Goal: Task Accomplishment & Management: Manage account settings

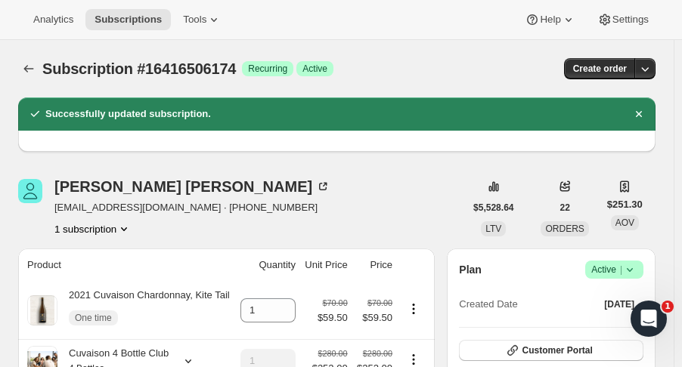
click at [29, 64] on icon "Subscriptions" at bounding box center [28, 68] width 15 height 15
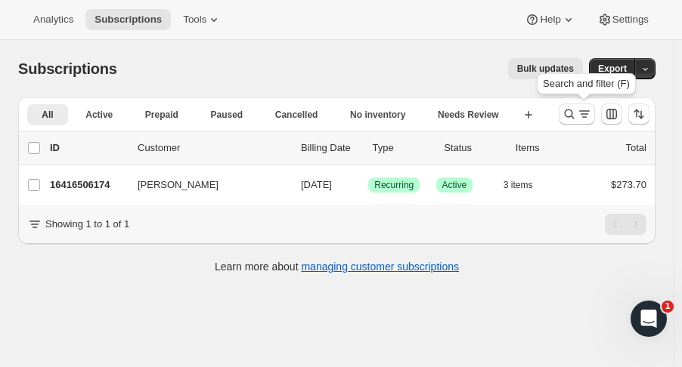
click at [569, 114] on icon "Search and filter results" at bounding box center [569, 114] width 15 height 15
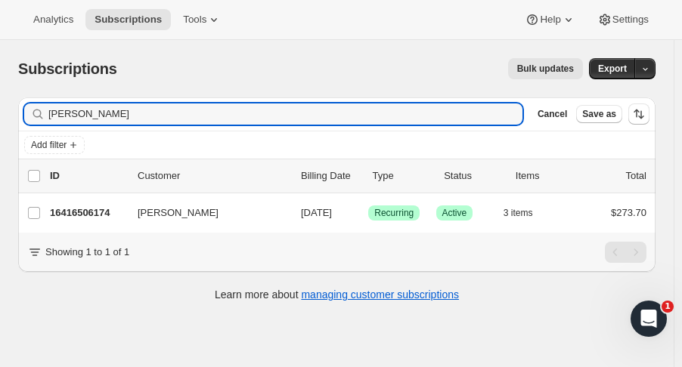
drag, startPoint x: 169, startPoint y: 122, endPoint x: -181, endPoint y: 112, distance: 351.0
click at [0, 112] on html "Analytics Subscriptions Tools Help Settings Skip to content Subscriptions. This…" at bounding box center [341, 183] width 682 height 367
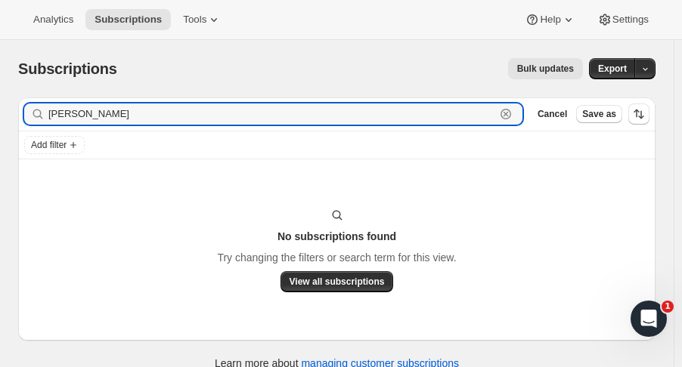
drag, startPoint x: 97, startPoint y: 121, endPoint x: -16, endPoint y: 116, distance: 112.8
click at [0, 116] on html "Analytics Subscriptions Tools Help Settings Skip to content Subscriptions. This…" at bounding box center [341, 183] width 682 height 367
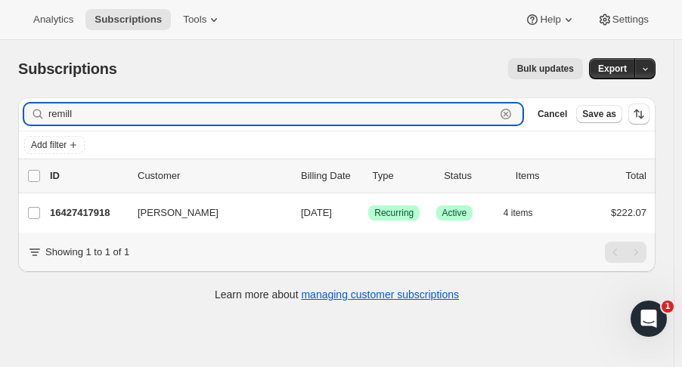
type input "remill"
click at [104, 213] on p "16427417918" at bounding box center [88, 213] width 76 height 15
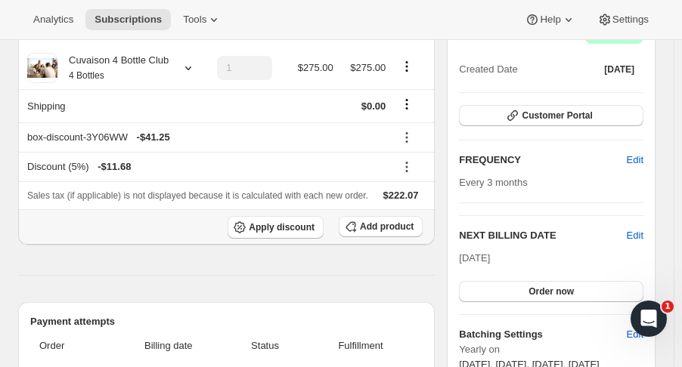
scroll to position [166, 0]
click at [625, 116] on button "Customer Portal" at bounding box center [551, 115] width 184 height 21
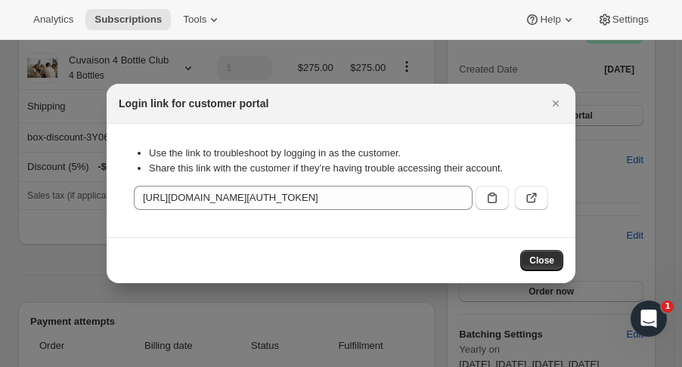
click at [500, 200] on button ":r4dl:" at bounding box center [492, 198] width 33 height 24
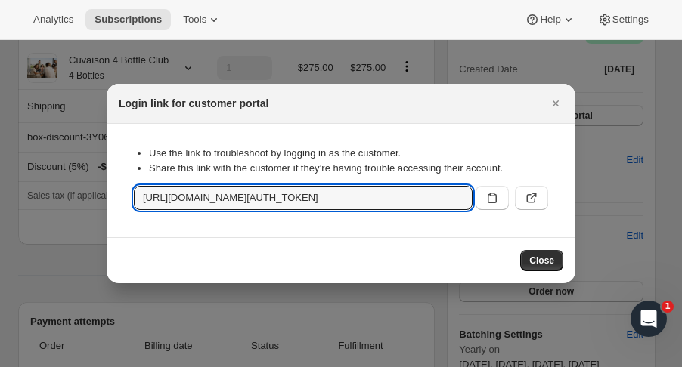
click at [557, 104] on icon "Close" at bounding box center [555, 103] width 15 height 15
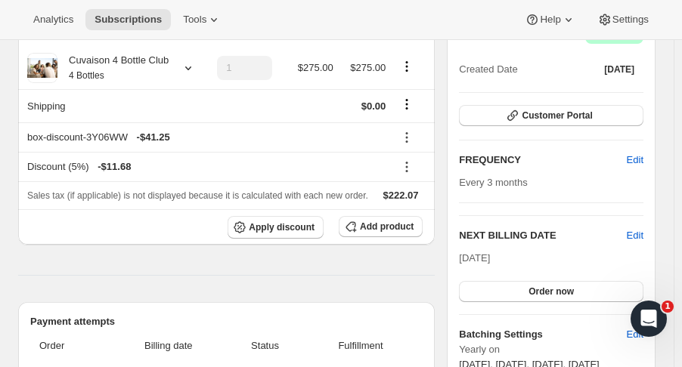
scroll to position [0, 0]
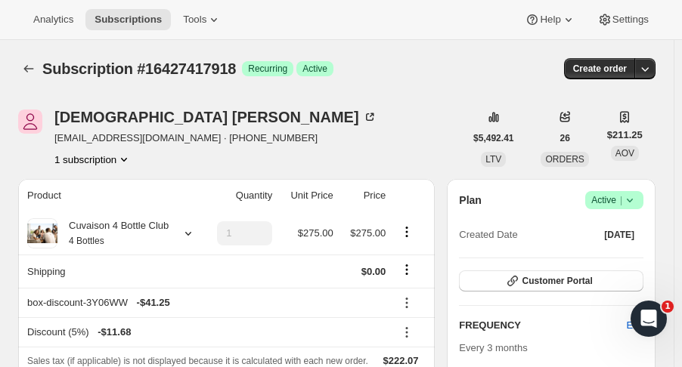
click at [26, 72] on icon "Subscriptions" at bounding box center [28, 68] width 15 height 15
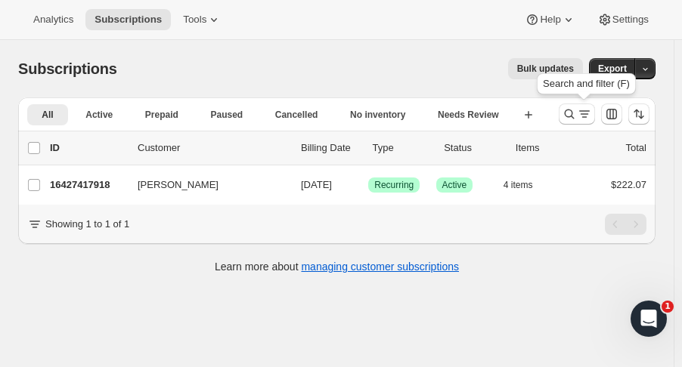
click at [576, 111] on icon "Search and filter results" at bounding box center [569, 114] width 15 height 15
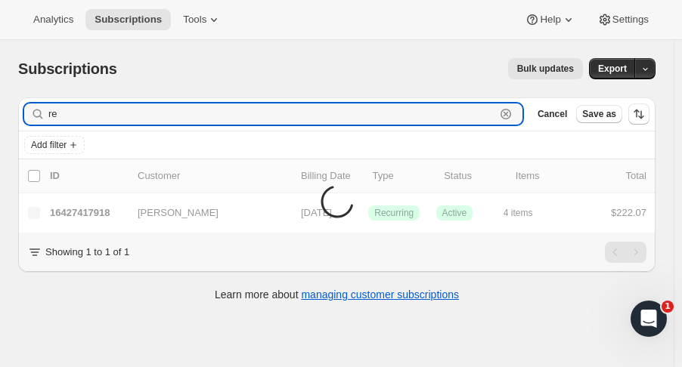
type input "r"
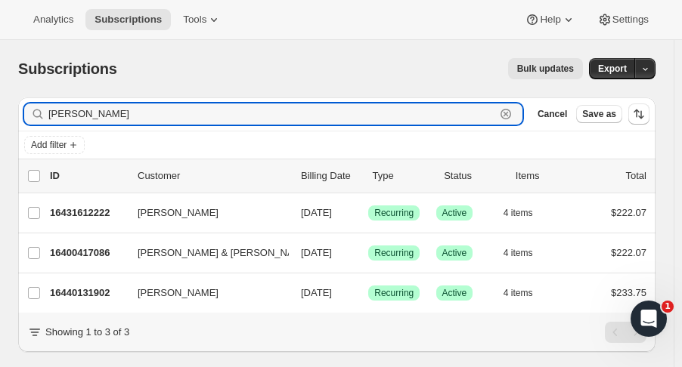
type input "[PERSON_NAME]"
click at [90, 214] on p "16431612222" at bounding box center [88, 213] width 76 height 15
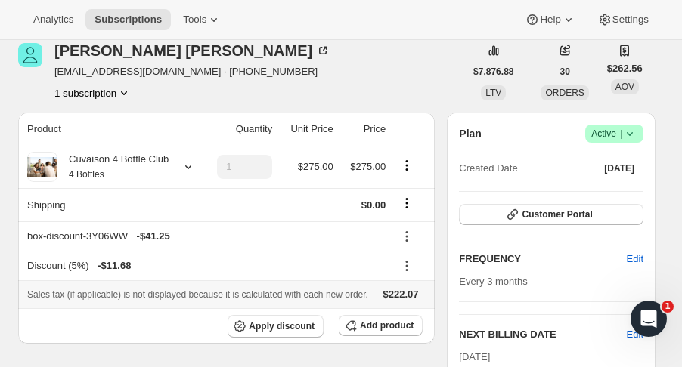
scroll to position [71, 0]
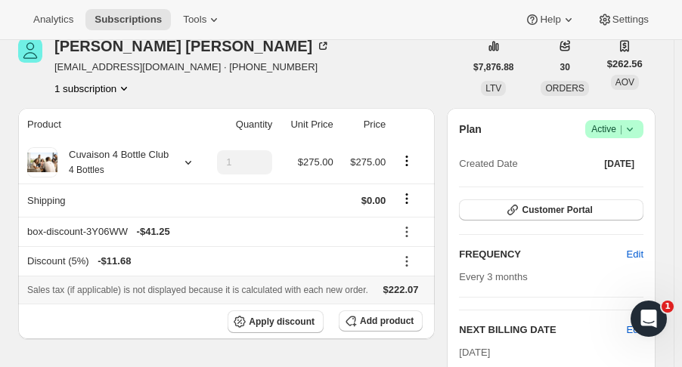
click at [186, 163] on icon at bounding box center [188, 162] width 15 height 15
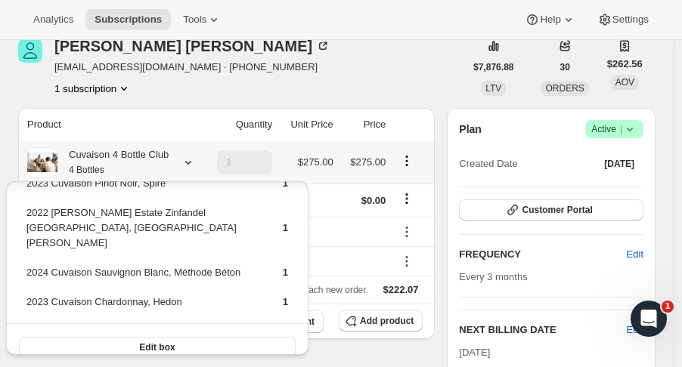
scroll to position [26, 0]
click at [212, 337] on button "Edit box" at bounding box center [157, 347] width 277 height 21
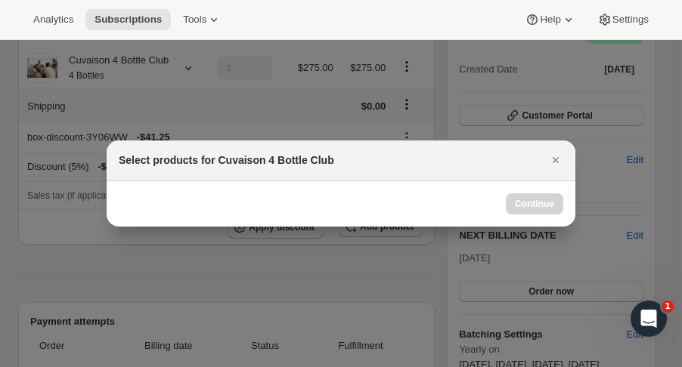
scroll to position [71, 0]
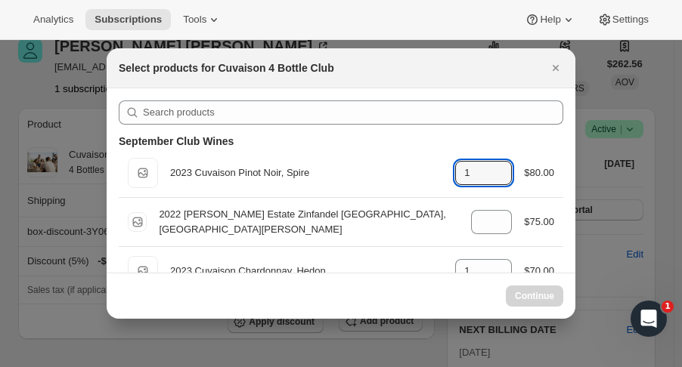
click at [499, 181] on icon ":r4tn:" at bounding box center [500, 177] width 15 height 15
type input "1"
click at [497, 233] on icon ":r4tn:" at bounding box center [500, 226] width 15 height 15
type input "1"
click at [498, 182] on icon ":r4tn:" at bounding box center [500, 177] width 15 height 15
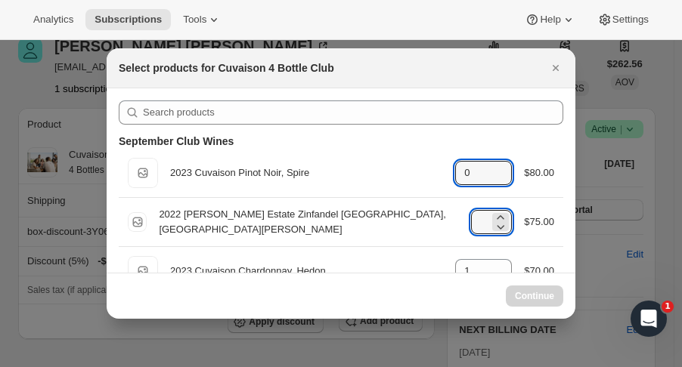
type input "1"
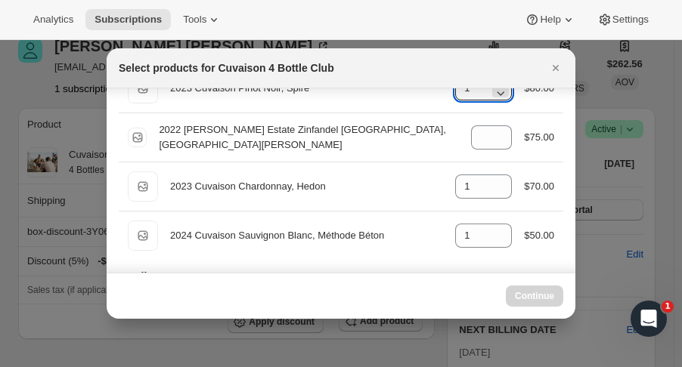
scroll to position [93, 0]
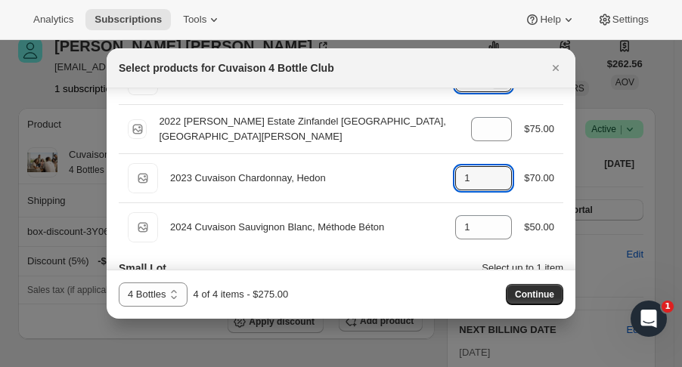
click at [493, 180] on icon ":r4tn:" at bounding box center [500, 182] width 15 height 15
type input "0"
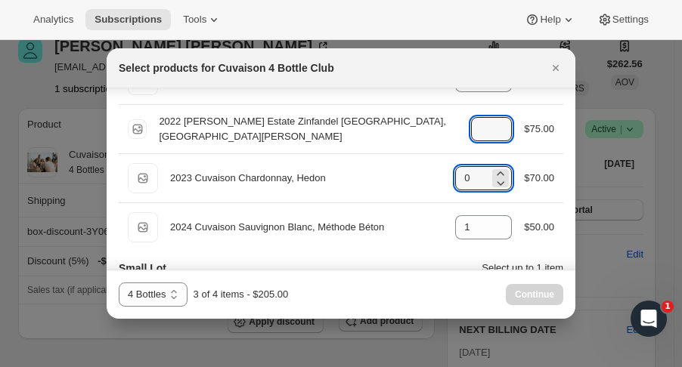
click at [493, 136] on icon ":r4tn:" at bounding box center [500, 133] width 15 height 15
type input "0"
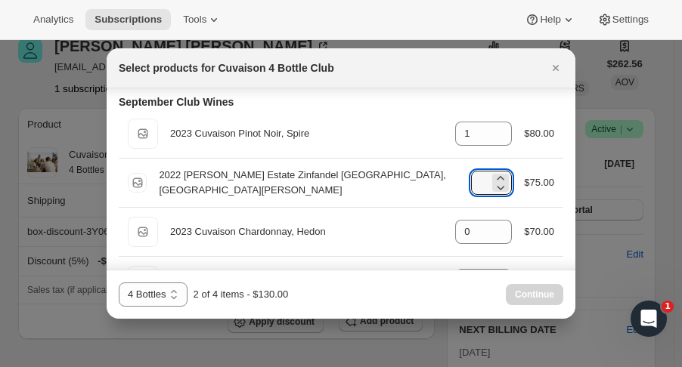
scroll to position [17, 0]
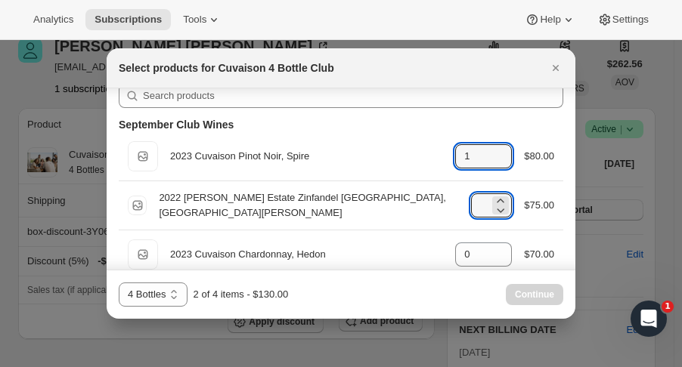
click at [498, 162] on icon ":r4tn:" at bounding box center [502, 162] width 8 height 5
type input "0"
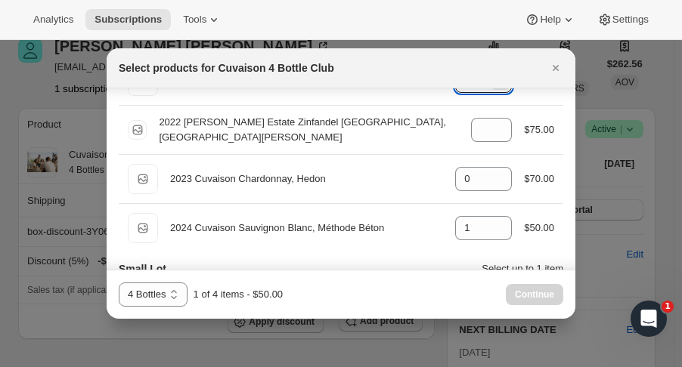
scroll to position [110, 0]
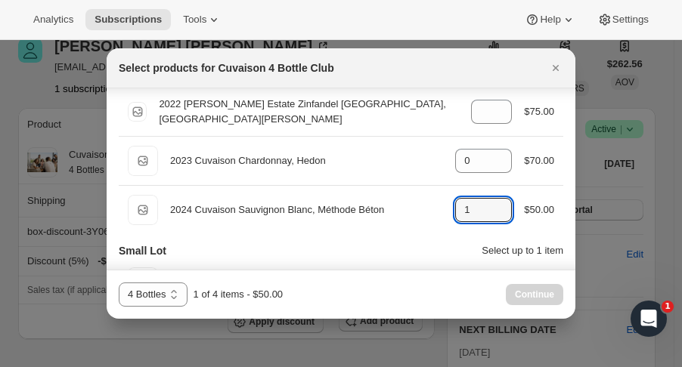
click at [495, 214] on icon ":r4tn:" at bounding box center [500, 214] width 15 height 15
type input "0"
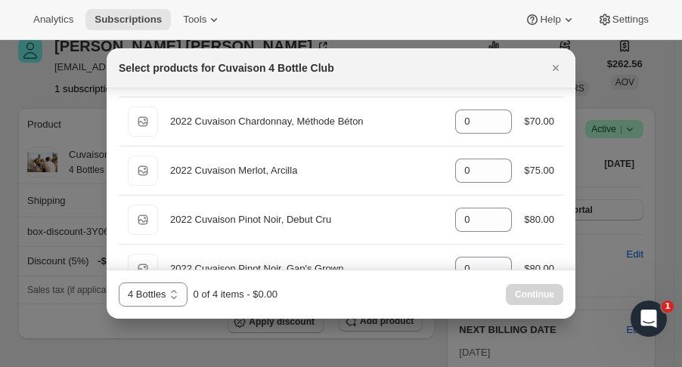
scroll to position [612, 0]
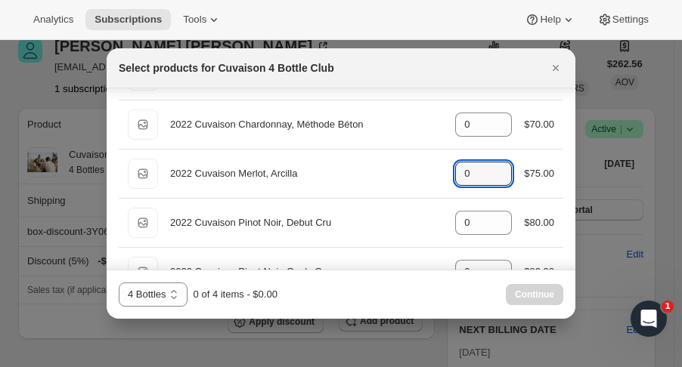
click at [495, 166] on icon ":r4tn:" at bounding box center [500, 169] width 15 height 15
type input "4"
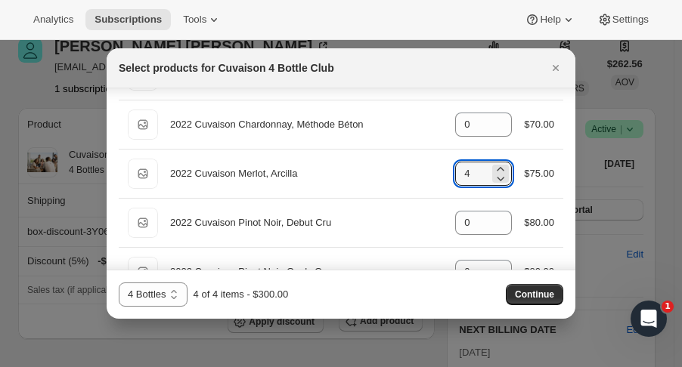
click at [529, 292] on span "Continue" at bounding box center [534, 295] width 39 height 12
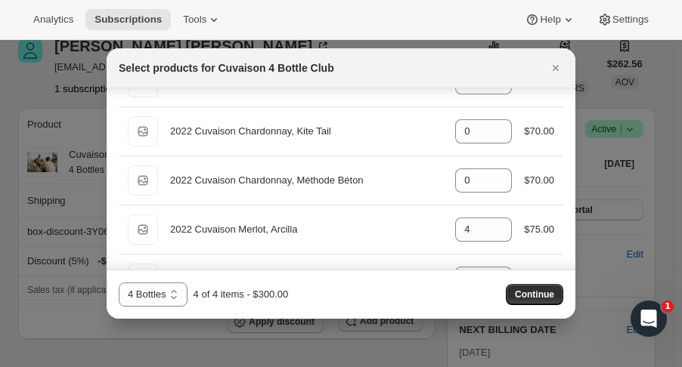
scroll to position [256, 0]
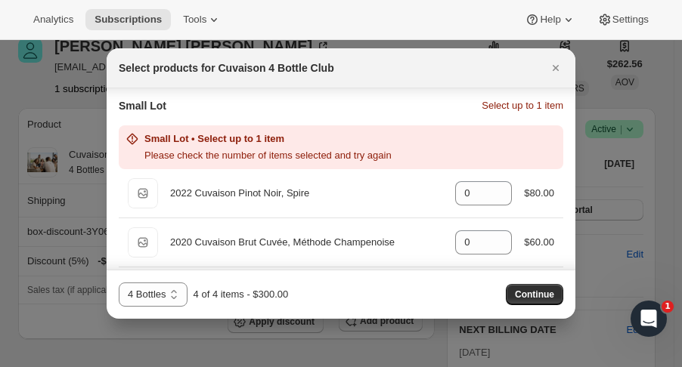
click at [548, 55] on div "Select products for Cuvaison 4 Bottle Club" at bounding box center [341, 68] width 469 height 40
click at [554, 61] on icon "Close" at bounding box center [555, 67] width 15 height 15
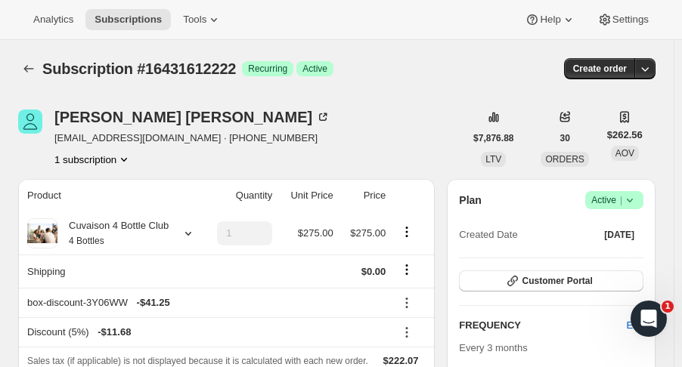
scroll to position [71, 0]
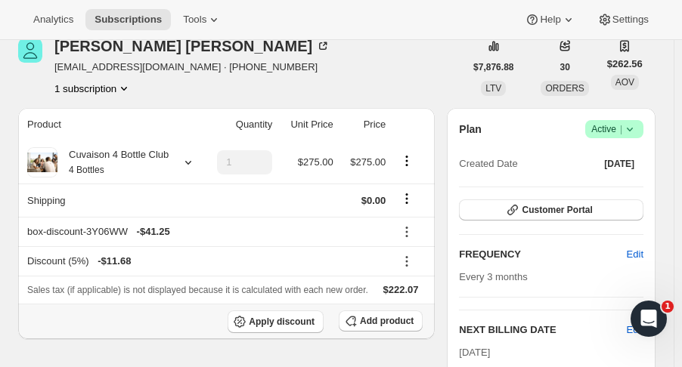
click at [411, 321] on span "Add product" at bounding box center [387, 321] width 54 height 12
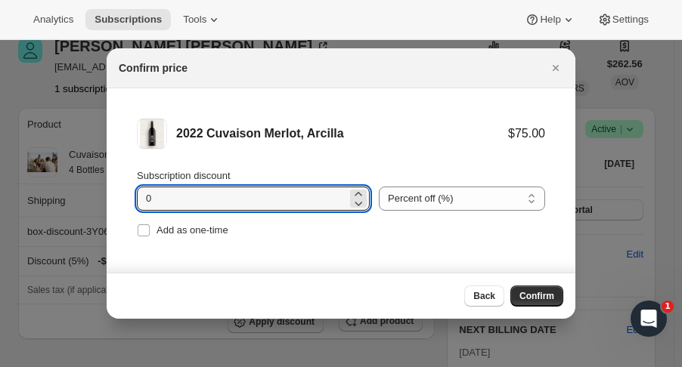
drag, startPoint x: 189, startPoint y: 195, endPoint x: 63, endPoint y: 193, distance: 126.3
type input "20"
click at [222, 229] on span "Add as one-time" at bounding box center [193, 230] width 72 height 11
click at [150, 229] on input "Add as one-time" at bounding box center [144, 231] width 12 height 12
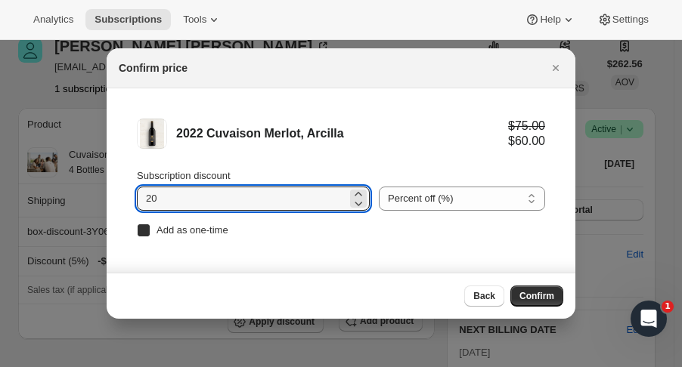
checkbox input "true"
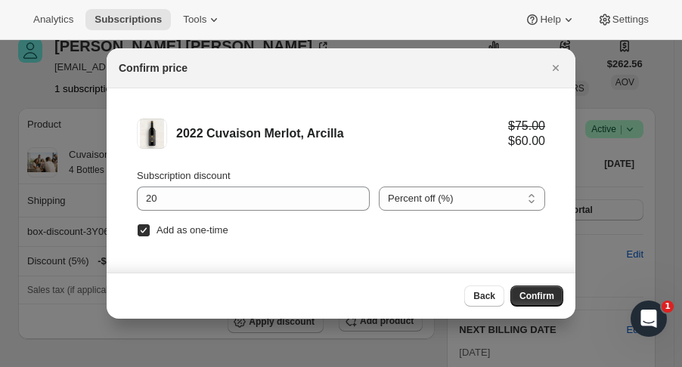
click at [529, 293] on span "Confirm" at bounding box center [536, 296] width 35 height 12
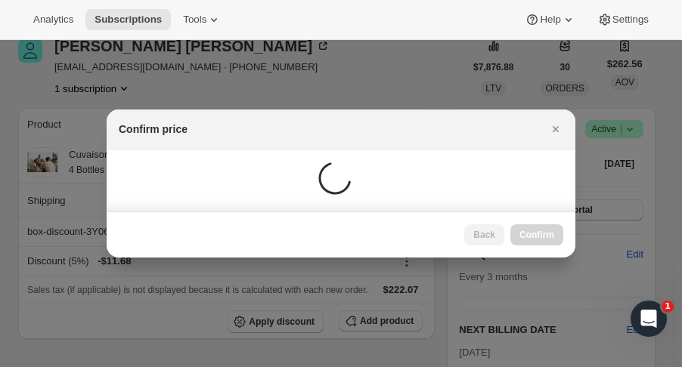
scroll to position [71, 0]
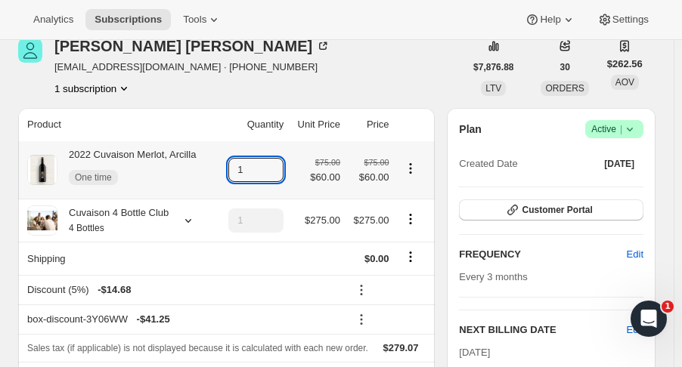
click at [280, 165] on icon at bounding box center [272, 165] width 15 height 15
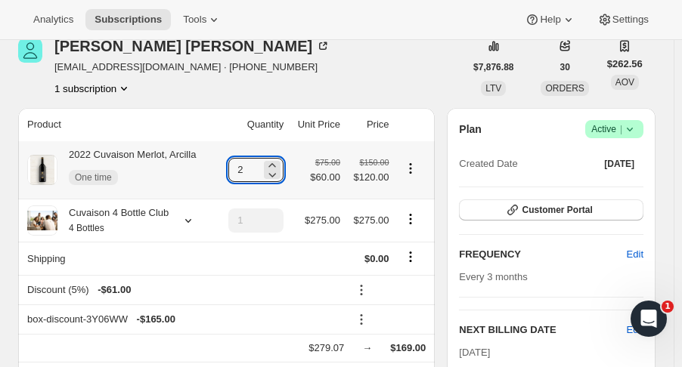
click at [280, 165] on icon at bounding box center [272, 165] width 15 height 15
type input "4"
click at [413, 227] on icon "Product actions" at bounding box center [410, 219] width 15 height 15
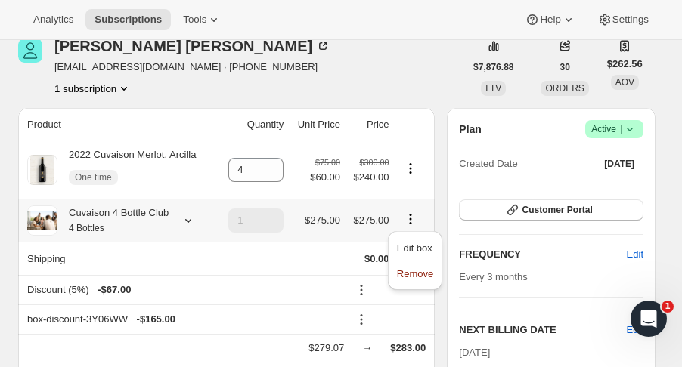
click at [412, 274] on span "Remove" at bounding box center [415, 273] width 36 height 11
type input "0"
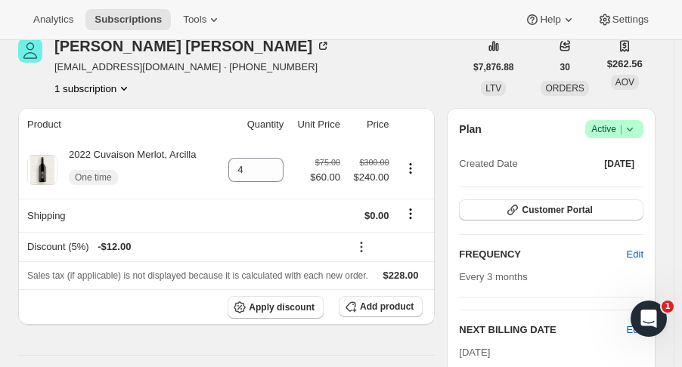
click at [380, 52] on div "[PERSON_NAME] [EMAIL_ADDRESS][DOMAIN_NAME] · [PHONE_NUMBER] 1 subscription" at bounding box center [241, 67] width 446 height 57
